Goal: Task Accomplishment & Management: Manage account settings

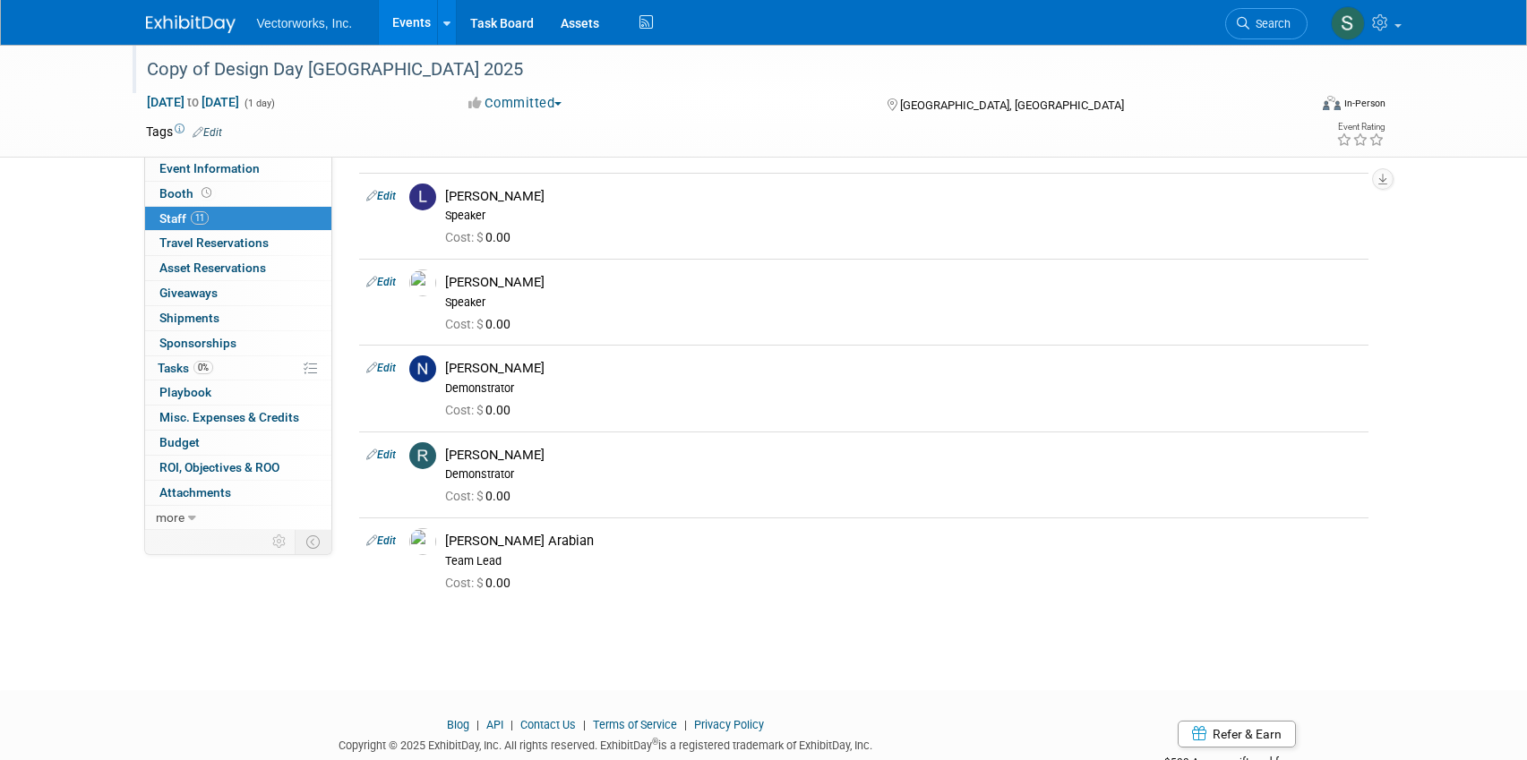
click at [257, 70] on div "Copy of Design Day [GEOGRAPHIC_DATA] 2025" at bounding box center [711, 70] width 1140 height 32
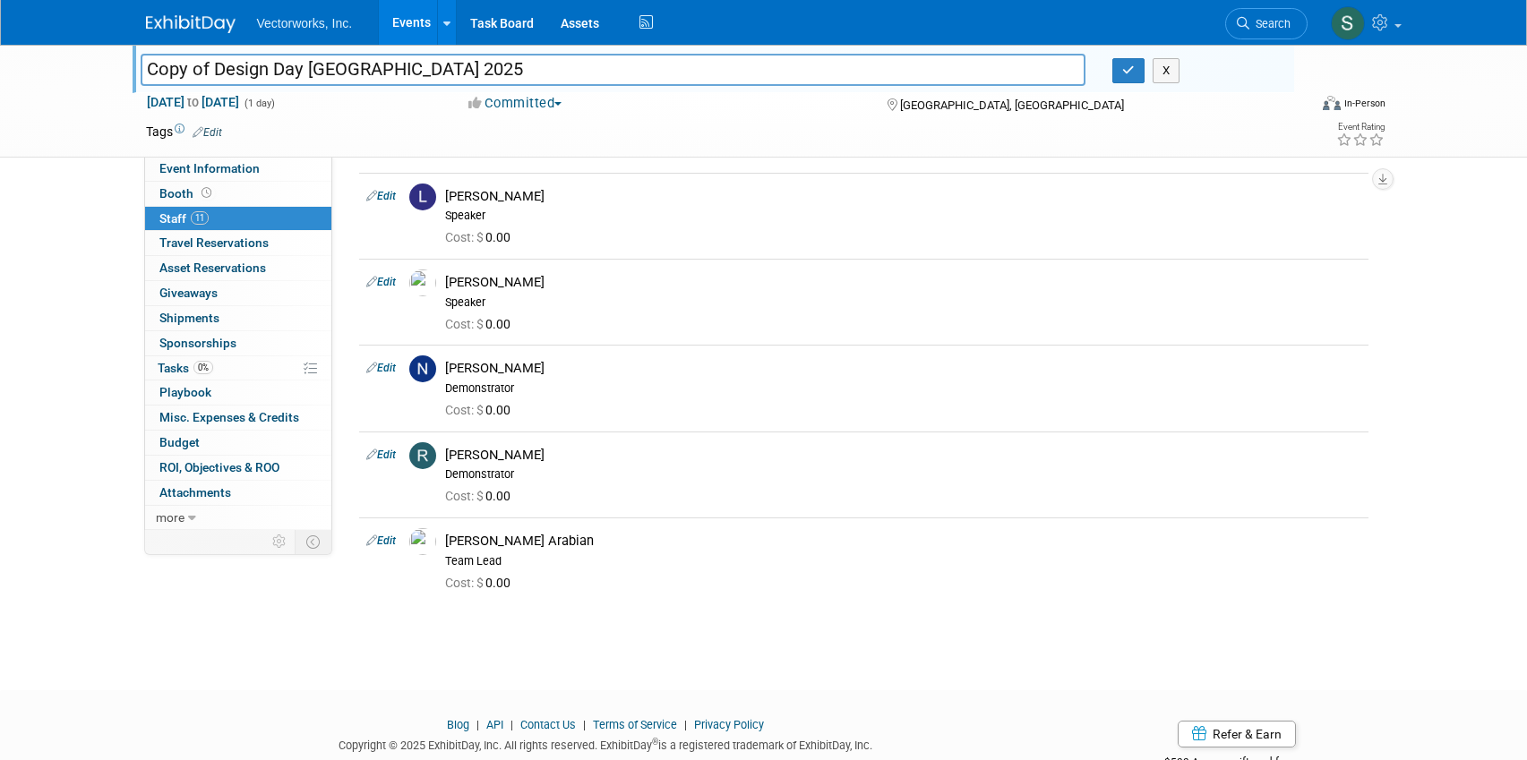
click at [213, 71] on input "Copy of Design Day [GEOGRAPHIC_DATA] 2025" at bounding box center [614, 69] width 946 height 31
type input "Design Day [GEOGRAPHIC_DATA] 2025"
click at [189, 167] on span "Event Information" at bounding box center [209, 168] width 100 height 14
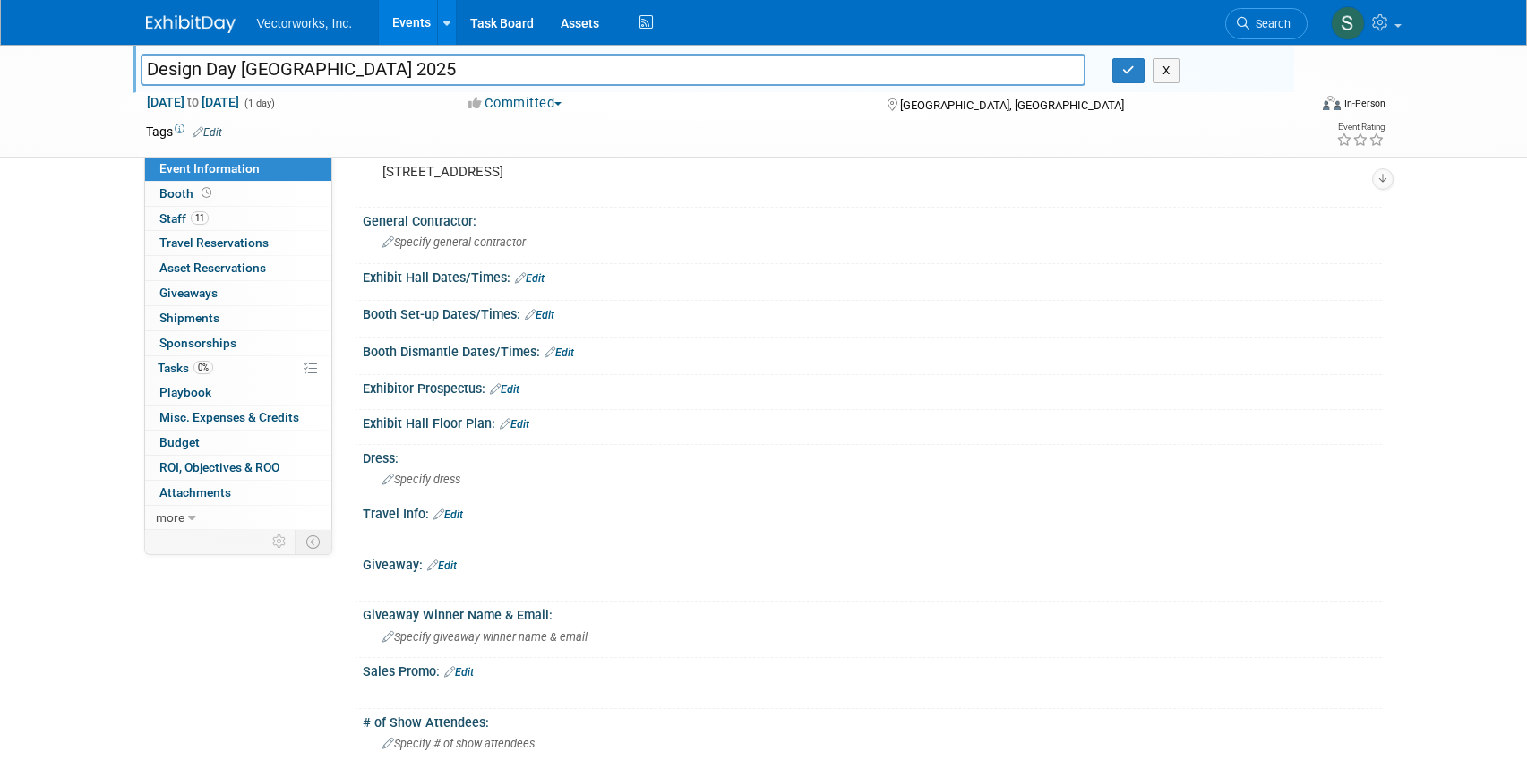
scroll to position [713, 0]
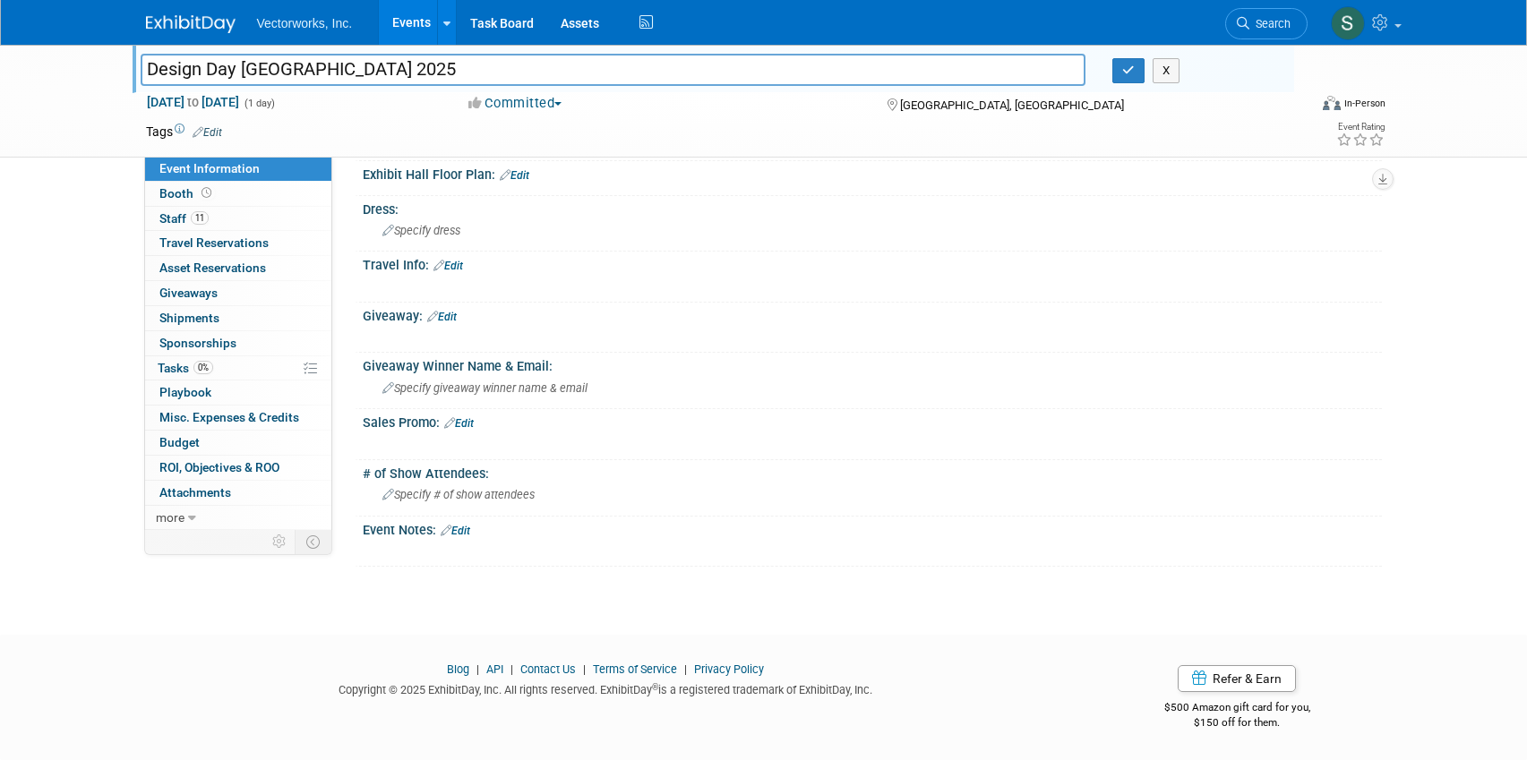
click at [466, 528] on link "Edit" at bounding box center [456, 531] width 30 height 13
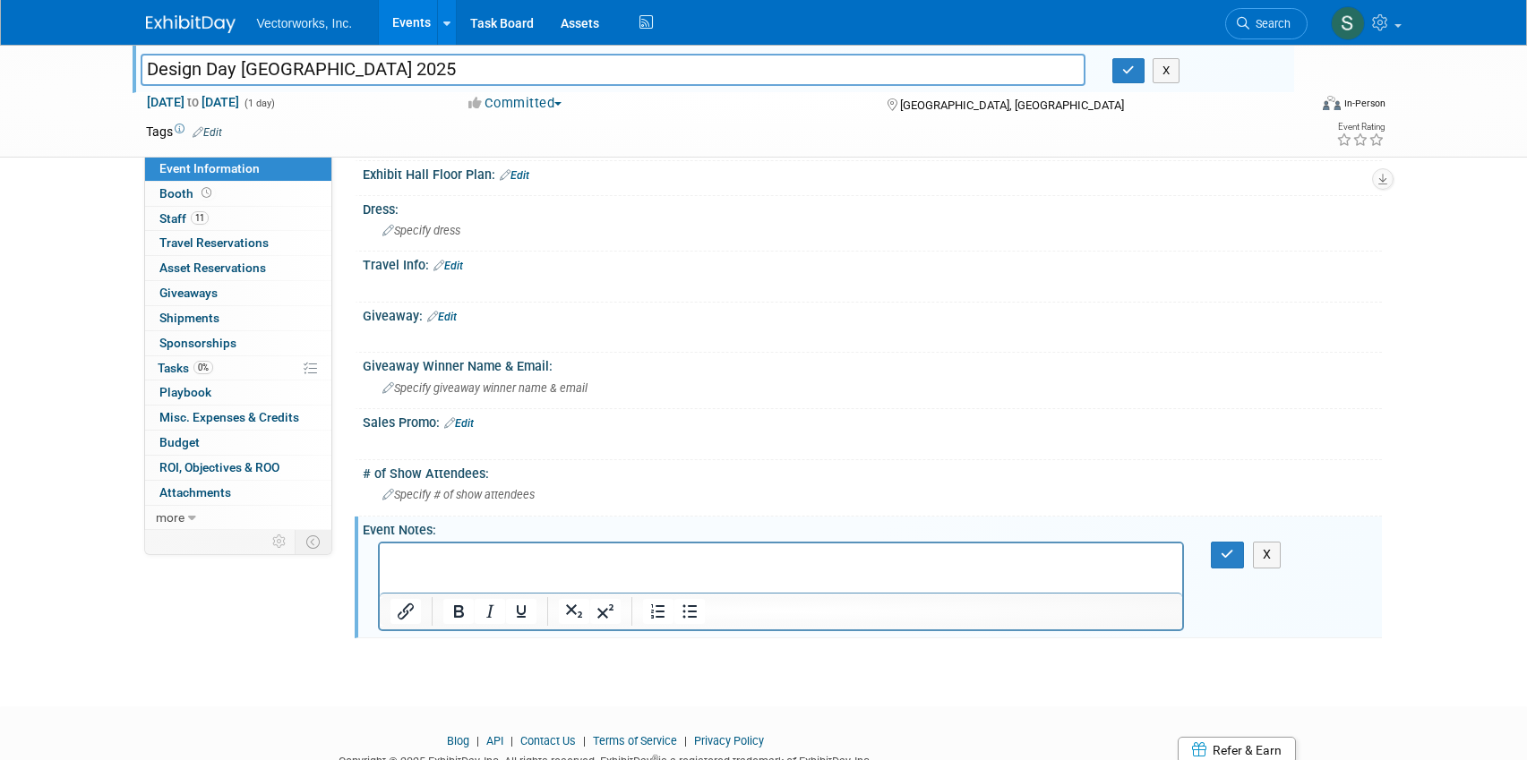
scroll to position [0, 0]
click at [914, 557] on p "﻿TRAV-2184" at bounding box center [781, 560] width 783 height 18
click at [1231, 562] on button "button" at bounding box center [1227, 555] width 33 height 26
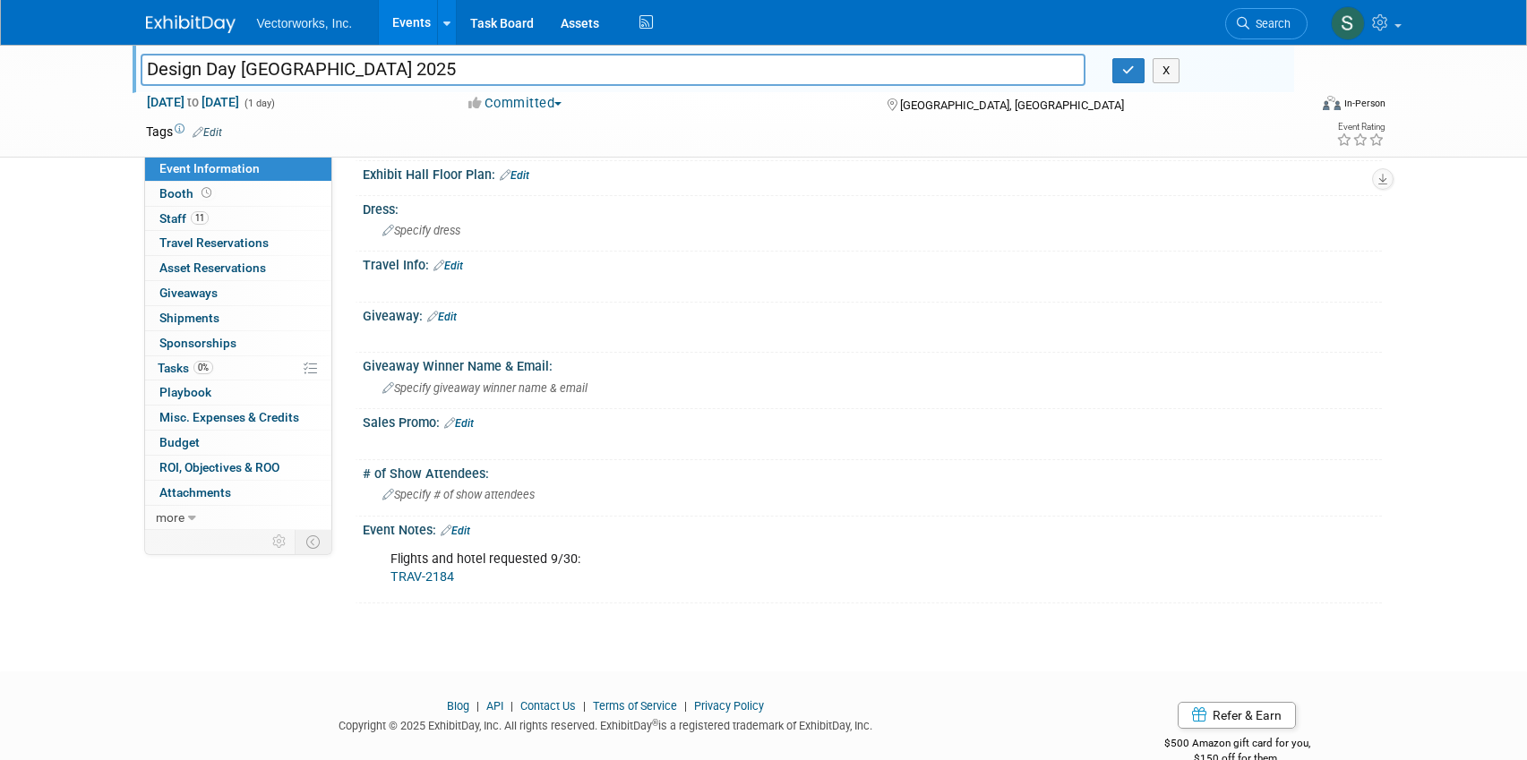
click at [1120, 74] on button "button" at bounding box center [1128, 70] width 32 height 25
